Goal: Find specific page/section: Find specific page/section

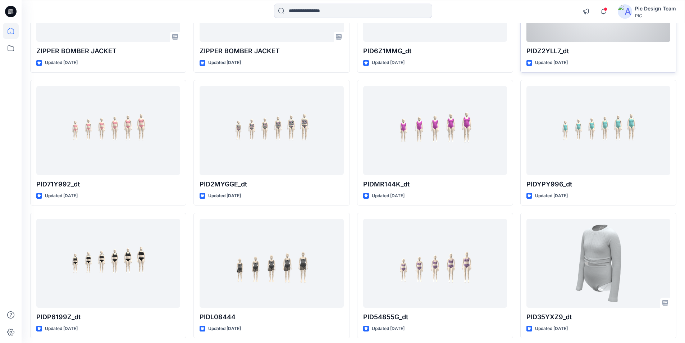
scroll to position [292, 0]
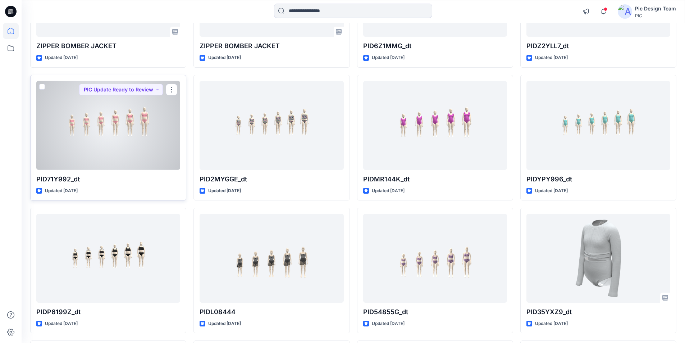
click at [116, 152] on div at bounding box center [108, 125] width 144 height 89
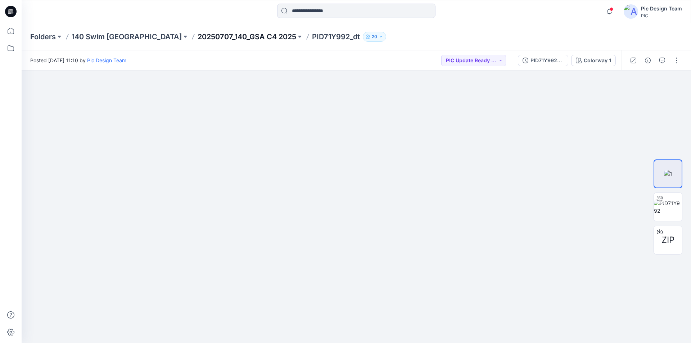
click at [197, 37] on p "20250707_140_GSA C4 2025" at bounding box center [246, 37] width 99 height 10
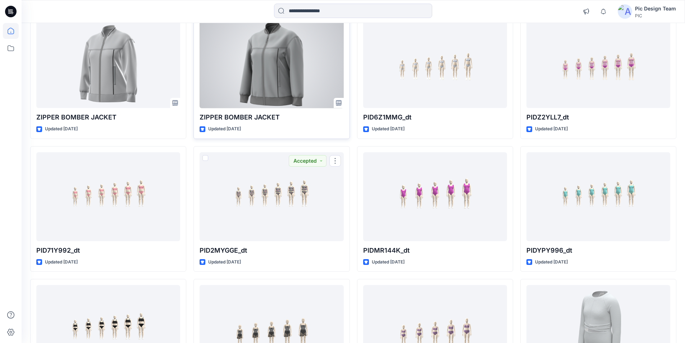
scroll to position [148, 0]
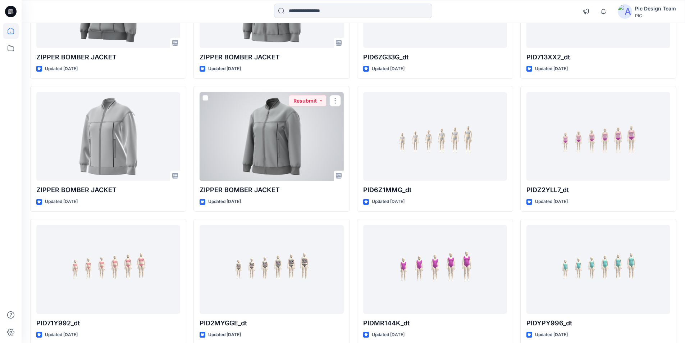
click at [259, 155] on div at bounding box center [272, 136] width 144 height 89
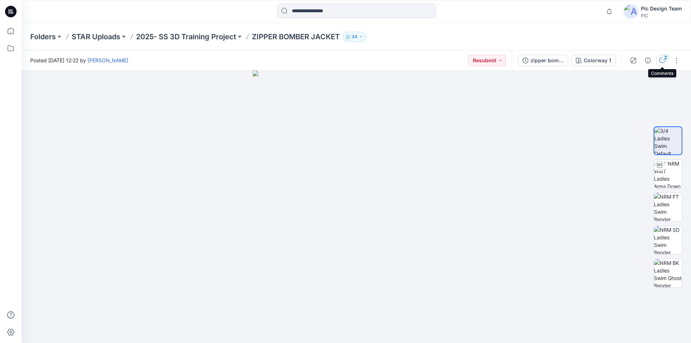
click at [662, 59] on div "2" at bounding box center [664, 57] width 7 height 7
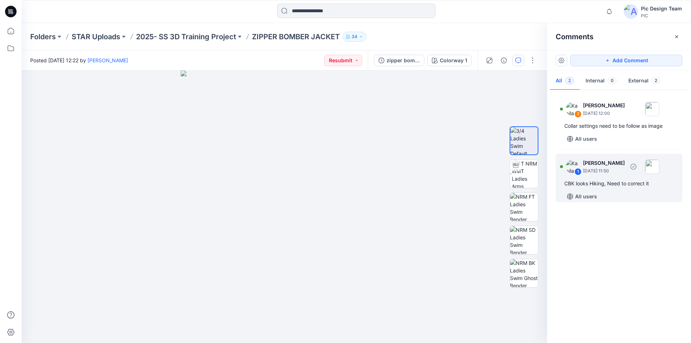
click at [613, 187] on div "CBK looks Hiking, Need to correct it" at bounding box center [618, 183] width 109 height 9
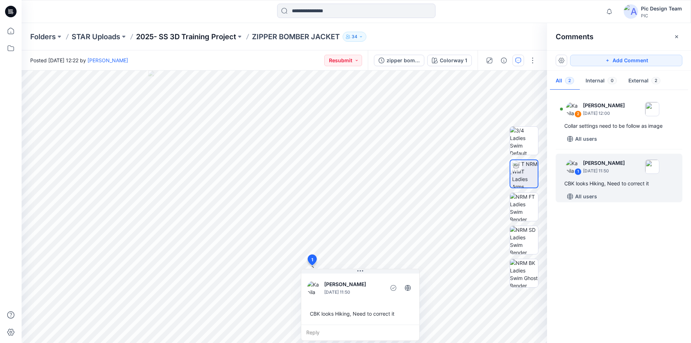
click at [213, 35] on p "2025- SS 3D Training Project" at bounding box center [186, 37] width 100 height 10
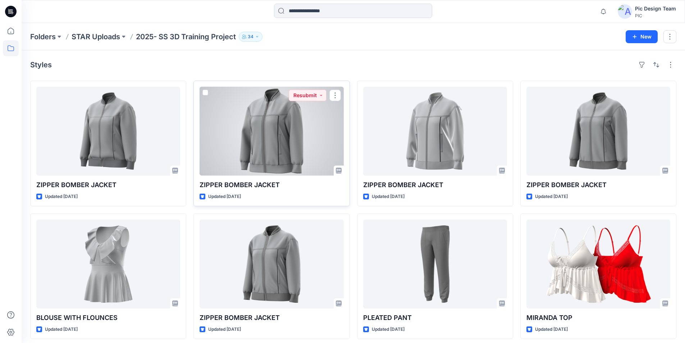
click at [306, 135] on div at bounding box center [272, 131] width 144 height 89
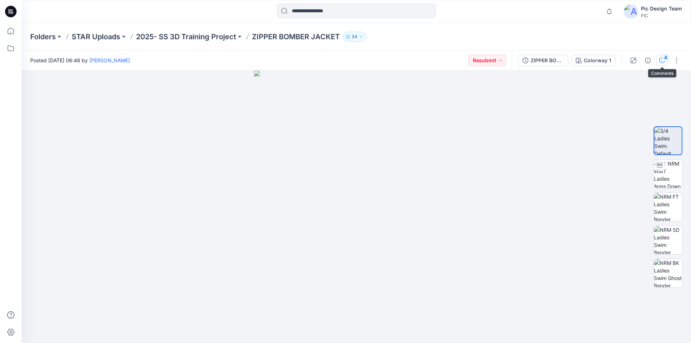
click at [664, 60] on div "4" at bounding box center [664, 57] width 7 height 7
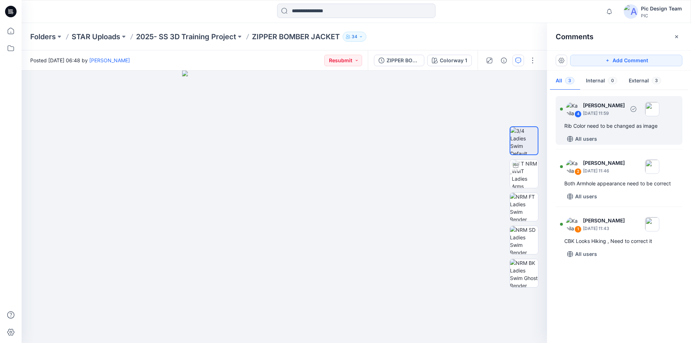
click at [613, 126] on div "Rib Color need to be changed as image" at bounding box center [618, 126] width 109 height 9
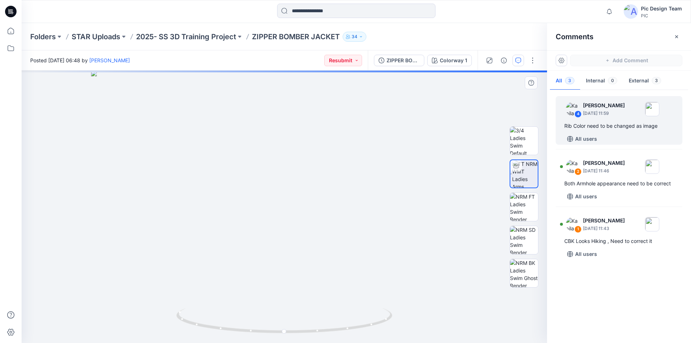
drag, startPoint x: 290, startPoint y: 163, endPoint x: 304, endPoint y: 115, distance: 49.8
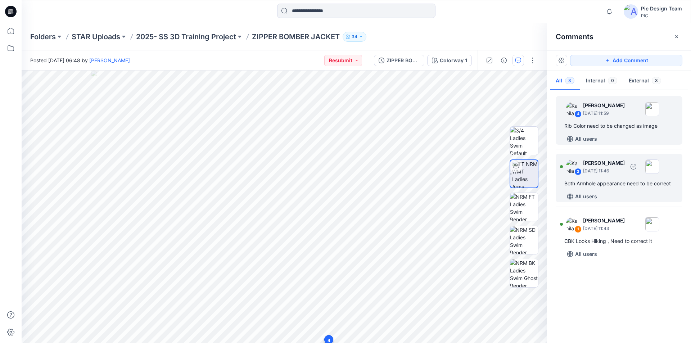
click at [576, 183] on div "Both Armhole appearance need to be correct" at bounding box center [618, 183] width 109 height 9
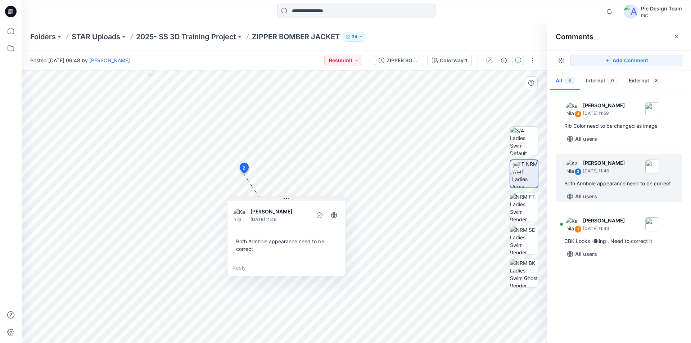
drag, startPoint x: 302, startPoint y: 181, endPoint x: 297, endPoint y: 201, distance: 20.3
click at [297, 201] on button at bounding box center [286, 199] width 118 height 4
click at [603, 185] on div "Both Armhole appearance need to be correct" at bounding box center [618, 183] width 109 height 9
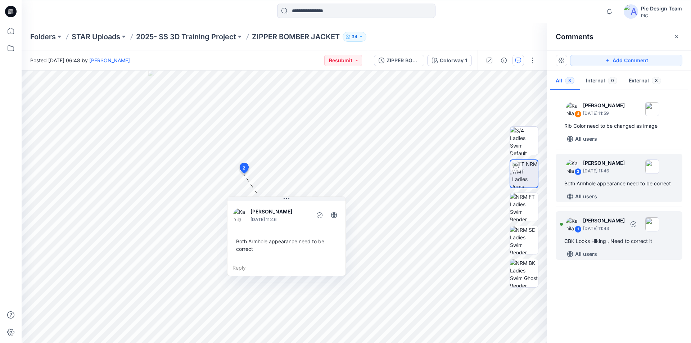
click at [615, 241] on div "CBK Looks Hiking , Need to correct it" at bounding box center [618, 241] width 109 height 9
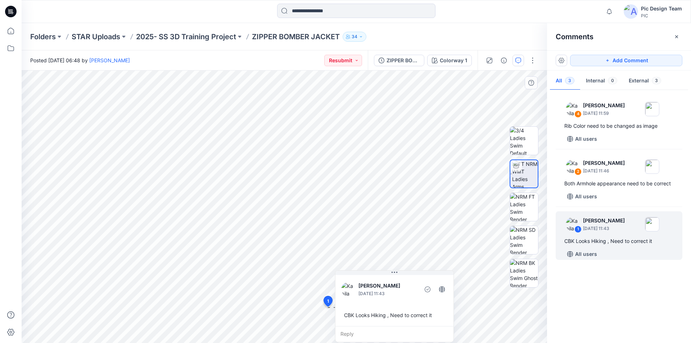
drag, startPoint x: 360, startPoint y: 313, endPoint x: 378, endPoint y: 300, distance: 22.5
click at [378, 300] on div "Kapila Kothalawala August 08, 2025 11:43 CBK Looks Hiking , Need to correct it …" at bounding box center [394, 306] width 119 height 72
click at [183, 37] on p "2025- SS 3D Training Project" at bounding box center [186, 37] width 100 height 10
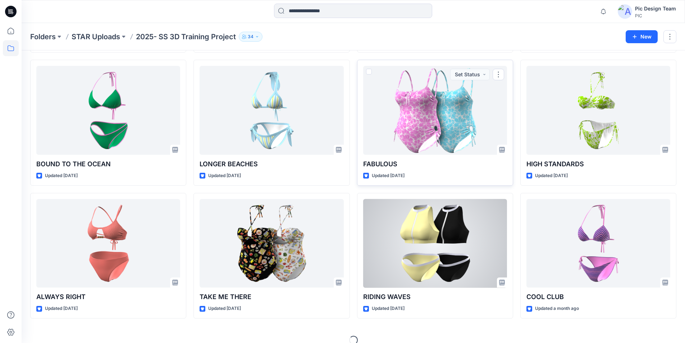
scroll to position [1757, 0]
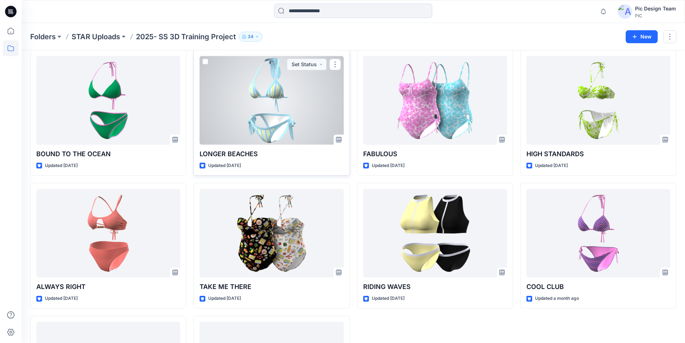
click at [306, 115] on div at bounding box center [272, 100] width 144 height 89
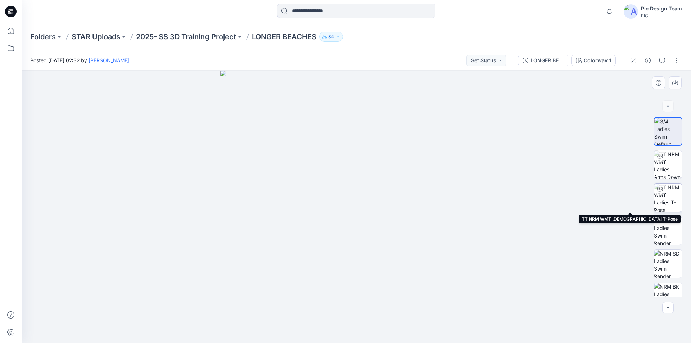
click at [661, 199] on img at bounding box center [668, 197] width 28 height 28
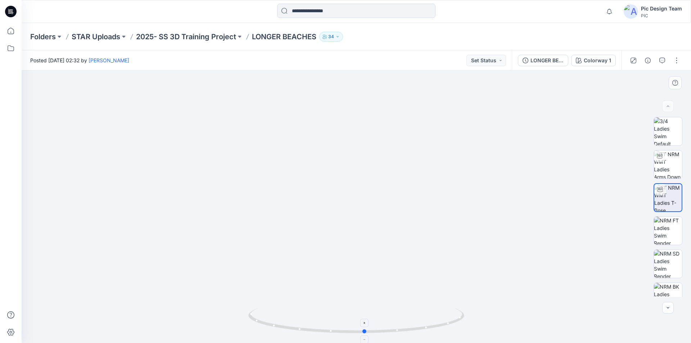
drag, startPoint x: 449, startPoint y: 325, endPoint x: 458, endPoint y: 314, distance: 14.4
click at [458, 314] on icon at bounding box center [357, 321] width 218 height 27
drag, startPoint x: 407, startPoint y: 333, endPoint x: 397, endPoint y: 303, distance: 31.2
click at [381, 330] on icon at bounding box center [357, 321] width 218 height 27
click at [156, 32] on p "2025- SS 3D Training Project" at bounding box center [186, 37] width 100 height 10
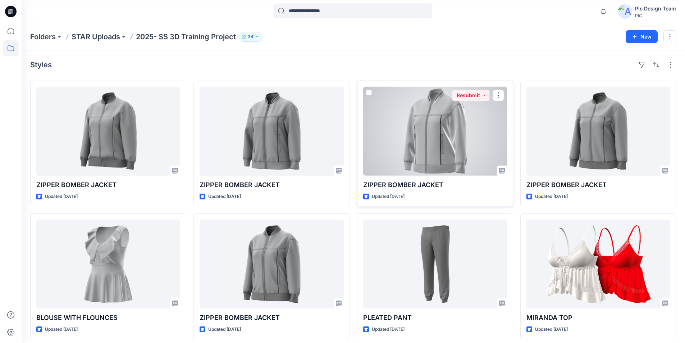
click at [467, 142] on div at bounding box center [435, 131] width 144 height 89
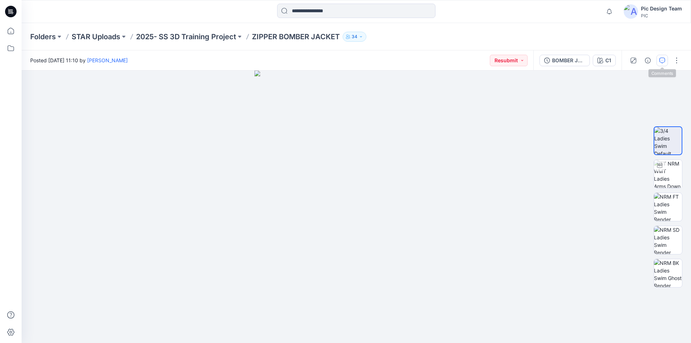
click at [666, 64] on button "button" at bounding box center [662, 61] width 12 height 12
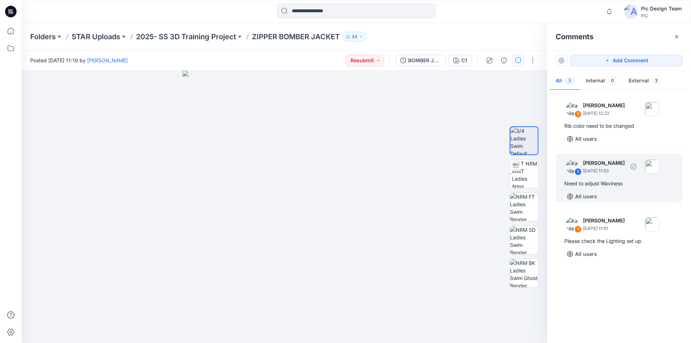
click at [596, 186] on div "Need to adjust Waviness" at bounding box center [618, 183] width 109 height 9
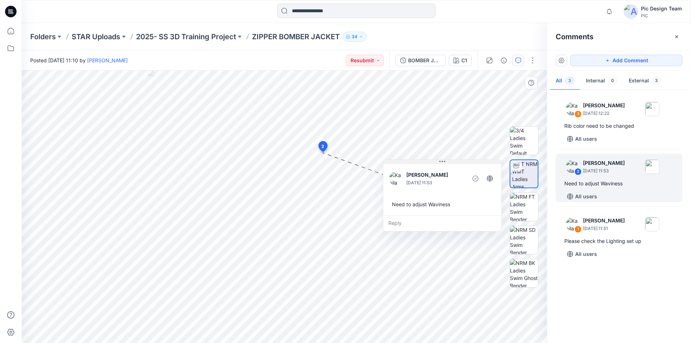
drag, startPoint x: 392, startPoint y: 158, endPoint x: 464, endPoint y: 162, distance: 71.3
click at [464, 162] on button at bounding box center [442, 162] width 118 height 4
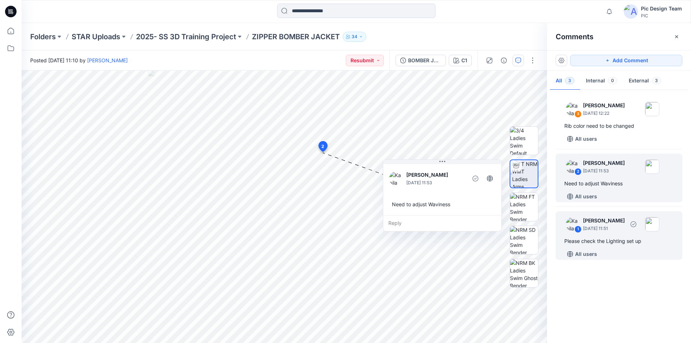
click at [577, 240] on div "Please check the Lighting set up" at bounding box center [618, 241] width 109 height 9
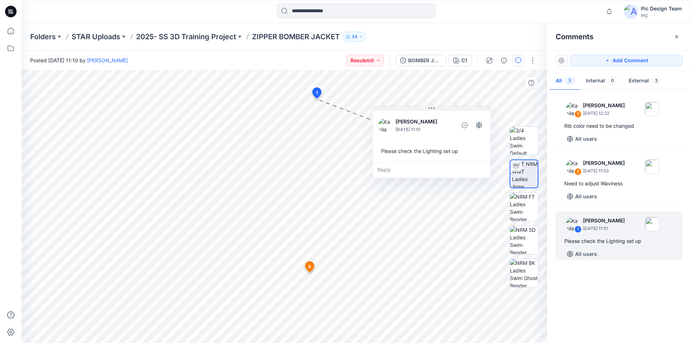
drag, startPoint x: 341, startPoint y: 104, endPoint x: 408, endPoint y: 109, distance: 66.7
click at [408, 109] on button at bounding box center [431, 108] width 118 height 4
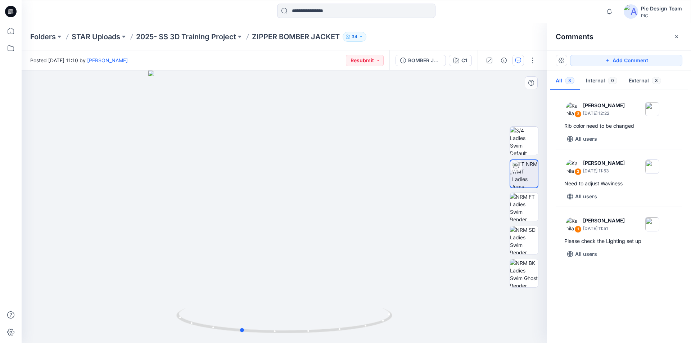
drag, startPoint x: 358, startPoint y: 331, endPoint x: 315, endPoint y: 292, distance: 57.0
click at [315, 292] on div at bounding box center [284, 206] width 525 height 272
drag, startPoint x: 290, startPoint y: 331, endPoint x: 333, endPoint y: 336, distance: 43.7
click at [333, 336] on div at bounding box center [284, 206] width 525 height 272
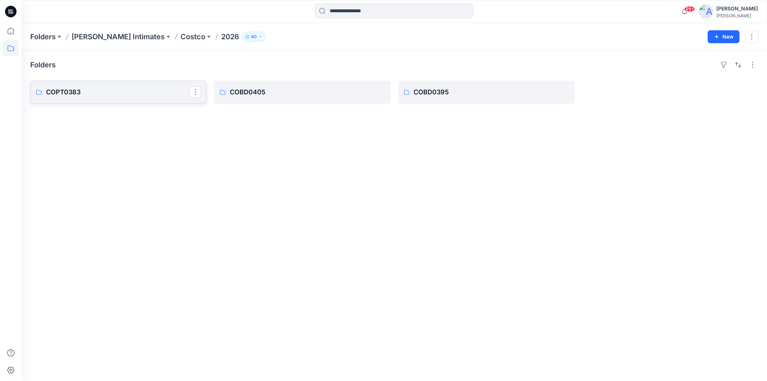
click at [60, 91] on p "COPT0383" at bounding box center [118, 92] width 144 height 10
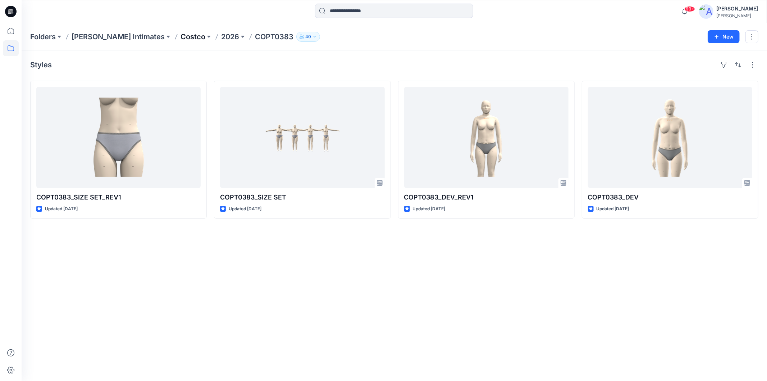
click at [181, 36] on p "Costco" at bounding box center [193, 37] width 25 height 10
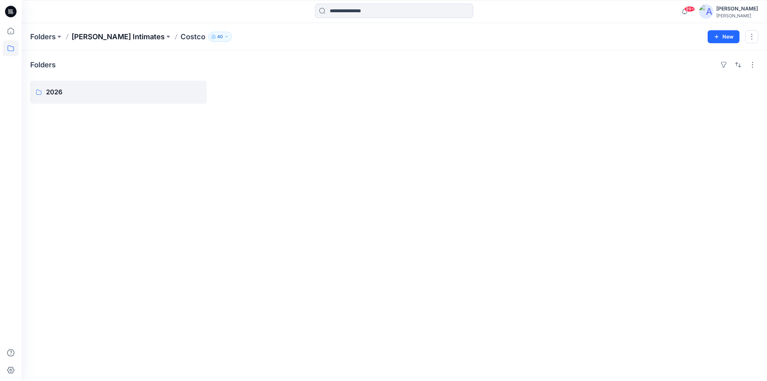
click at [111, 35] on p "[PERSON_NAME] Intimates" at bounding box center [118, 37] width 93 height 10
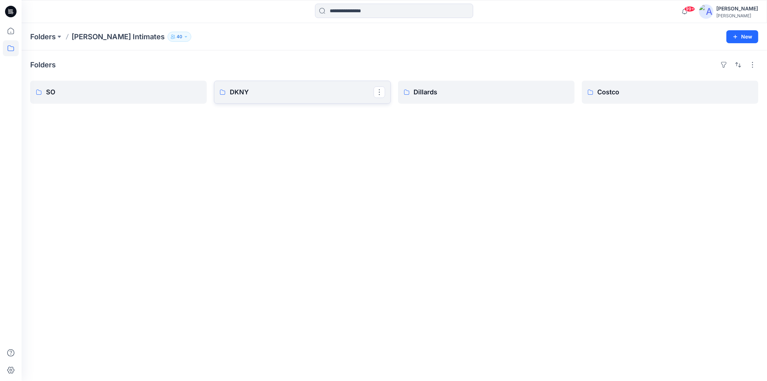
click at [255, 96] on p "DKNY" at bounding box center [302, 92] width 144 height 10
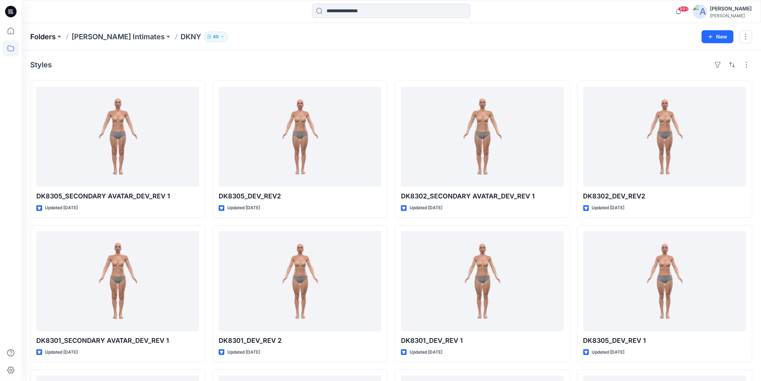
click at [53, 38] on p "Folders" at bounding box center [43, 37] width 26 height 10
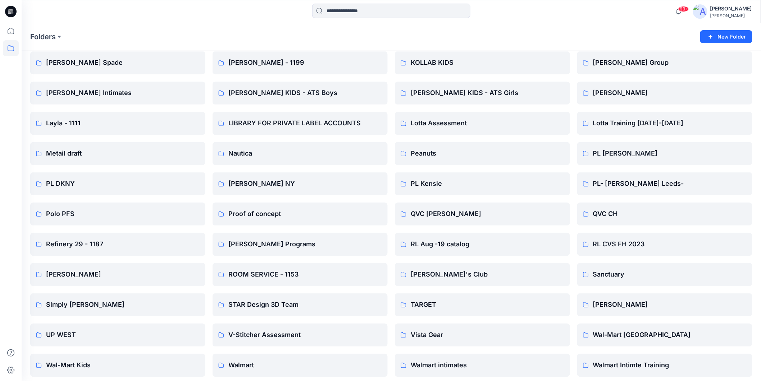
scroll to position [576, 0]
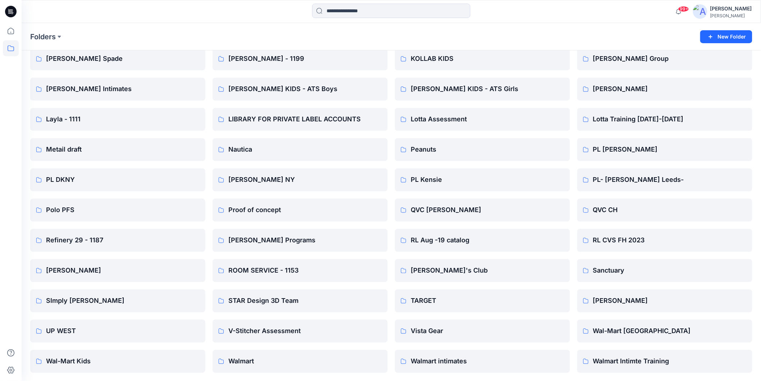
click at [12, 6] on icon at bounding box center [11, 12] width 12 height 12
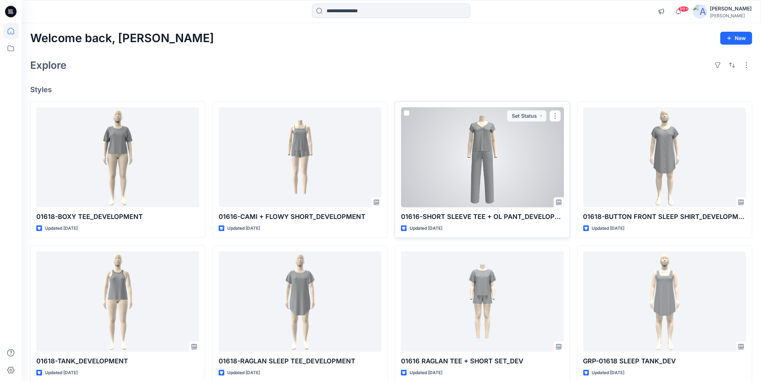
click at [481, 181] on div at bounding box center [482, 157] width 163 height 100
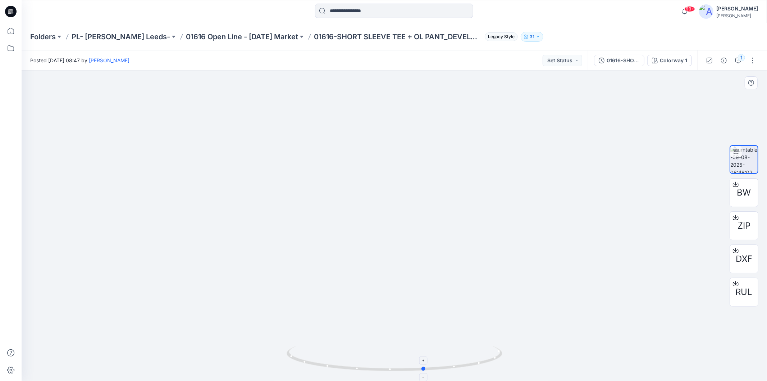
drag, startPoint x: 449, startPoint y: 367, endPoint x: 479, endPoint y: 368, distance: 30.2
click at [479, 368] on icon at bounding box center [396, 359] width 218 height 27
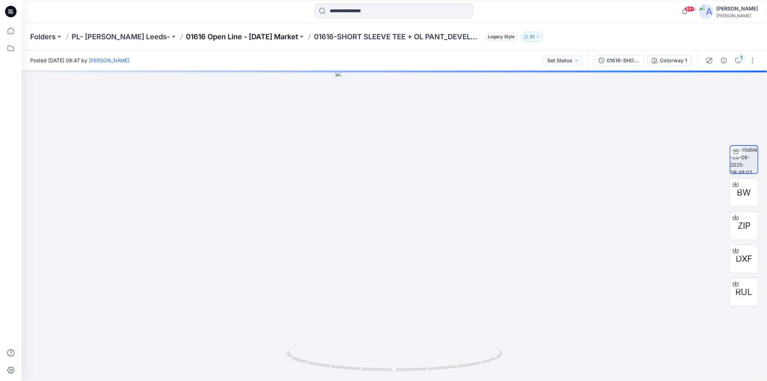
click at [186, 34] on p "01616 Open Line - August 2025 Market" at bounding box center [242, 37] width 112 height 10
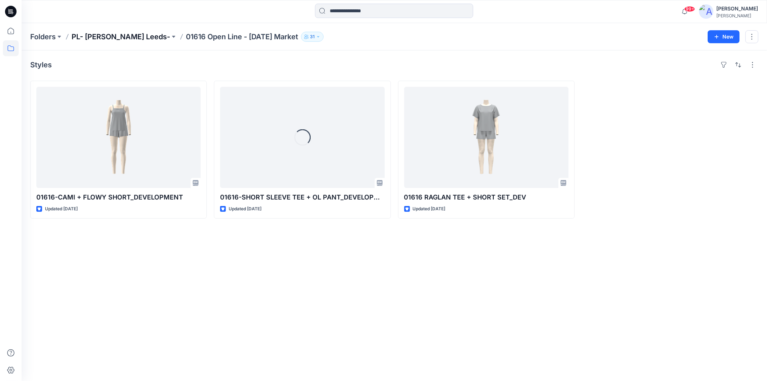
click at [116, 33] on p "PL- Richards Leeds-" at bounding box center [121, 37] width 99 height 10
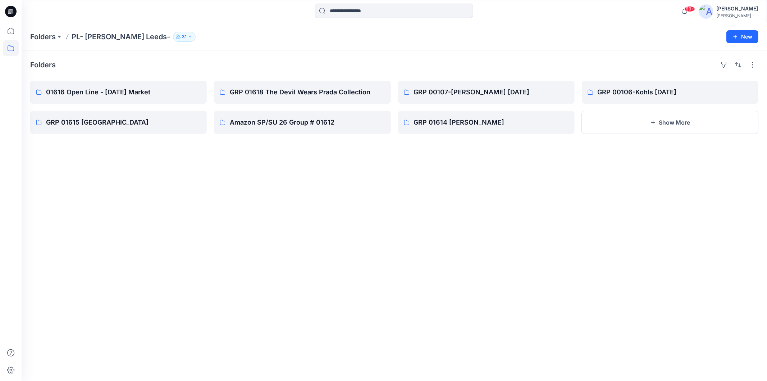
click at [6, 8] on icon at bounding box center [11, 12] width 12 height 12
